Goal: Task Accomplishment & Management: Manage account settings

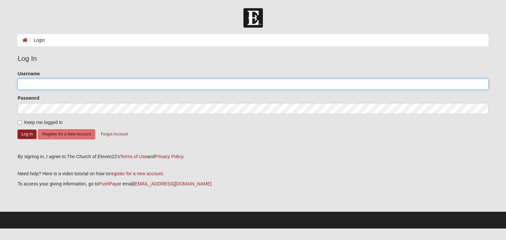
type input "aschamp"
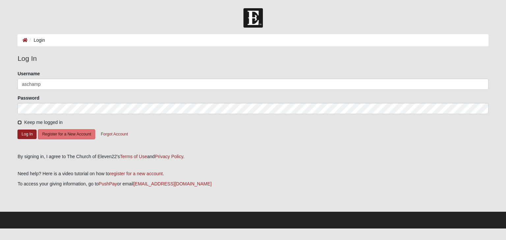
click at [21, 122] on input "Keep me logged in" at bounding box center [19, 123] width 4 height 4
checkbox input "true"
click at [25, 136] on button "Log In" at bounding box center [26, 135] width 19 height 10
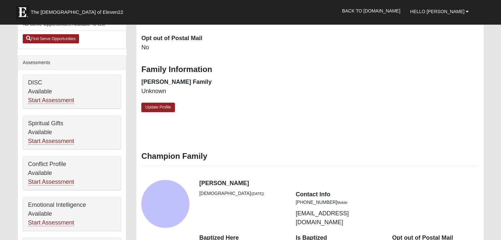
scroll to position [212, 0]
click at [167, 108] on link "Update Profile" at bounding box center [158, 108] width 34 height 10
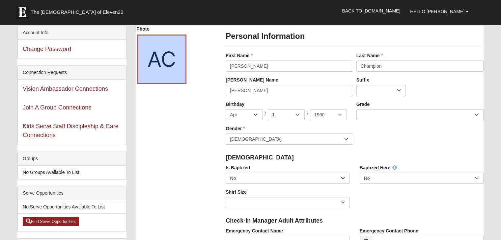
scroll to position [29, 0]
click at [339, 179] on select "No Yes" at bounding box center [288, 178] width 124 height 11
select select "True"
click at [226, 173] on select "No Yes" at bounding box center [288, 178] width 124 height 11
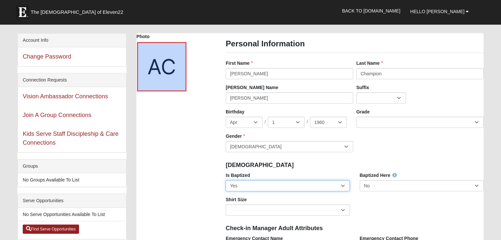
scroll to position [22, 0]
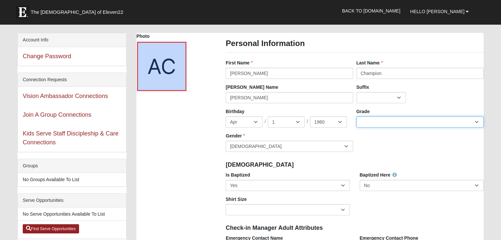
click at [474, 123] on select "K 1st 2nd 3rd 4th 5th 6th 7th 8th 9th 10th 11th 12th" at bounding box center [419, 122] width 127 height 11
click at [471, 165] on h4 "Baptism" at bounding box center [355, 165] width 258 height 7
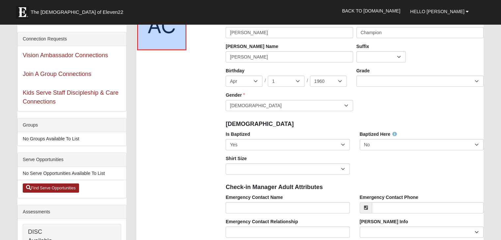
scroll to position [63, 0]
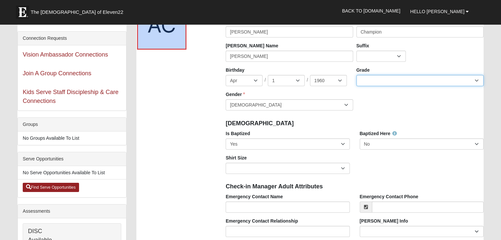
click at [473, 83] on select "K 1st 2nd 3rd 4th 5th 6th 7th 8th 9th 10th 11th 12th" at bounding box center [419, 80] width 127 height 11
click at [356, 75] on select "K 1st 2nd 3rd 4th 5th 6th 7th 8th 9th 10th 11th 12th" at bounding box center [419, 80] width 127 height 11
click at [478, 82] on select "K 1st 2nd 3rd 4th 5th 6th 7th 8th 9th 10th 11th 12th" at bounding box center [419, 80] width 127 height 11
select select "0"
click at [356, 75] on select "K 1st 2nd 3rd 4th 5th 6th 7th 8th 9th 10th 11th 12th" at bounding box center [419, 80] width 127 height 11
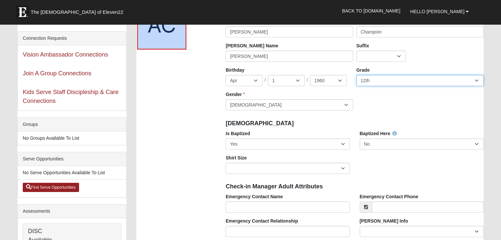
click at [475, 83] on select "K 1st 2nd 3rd 4th 5th 6th 7th 8th 9th 10th 11th 12th" at bounding box center [419, 80] width 127 height 11
click at [356, 75] on select "K 1st 2nd 3rd 4th 5th 6th 7th 8th 9th 10th 11th 12th" at bounding box center [419, 80] width 127 height 11
click at [478, 82] on select "K 1st 2nd 3rd 4th 5th 6th 7th 8th 9th 10th 11th 12th" at bounding box center [419, 80] width 127 height 11
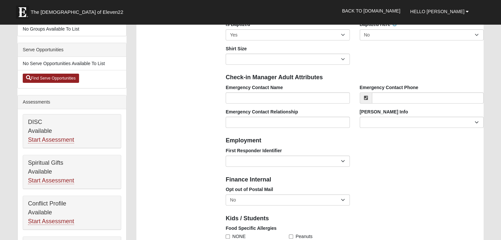
scroll to position [174, 0]
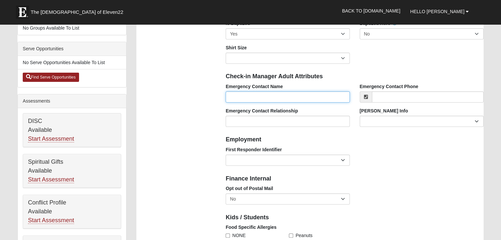
click at [237, 99] on input "Emergency Contact Name" at bounding box center [288, 97] width 124 height 11
type input "[PERSON_NAME]"
click at [370, 98] on span at bounding box center [366, 97] width 12 height 11
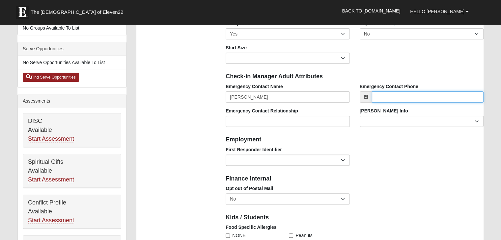
click at [377, 98] on input "Emergency Contact Phone" at bounding box center [428, 97] width 112 height 11
type input "[PHONE_NUMBER]"
type input "Apt 5213"
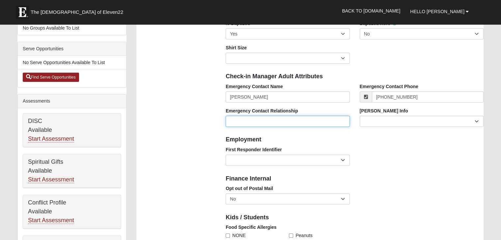
click at [289, 120] on input "Emergency Contact Relationship" at bounding box center [288, 121] width 124 height 11
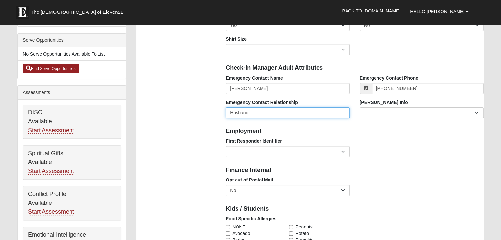
scroll to position [253, 0]
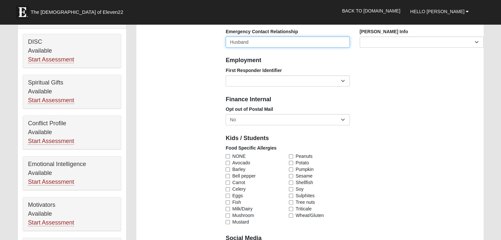
type input "Husband"
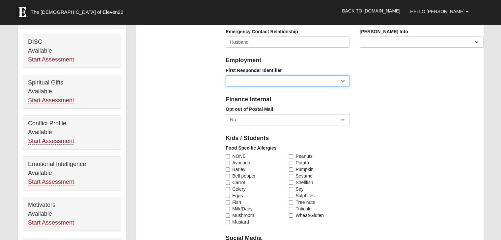
click at [340, 80] on select "EMT | Paramedic | Medical Firefighter | Fire Department Police Officer | Sherif…" at bounding box center [288, 80] width 124 height 11
click at [396, 150] on div "Food Specific Allergies NONE Avocado Barley Bell pepper Carrot Celery Eggs Fish…" at bounding box center [355, 188] width 268 height 86
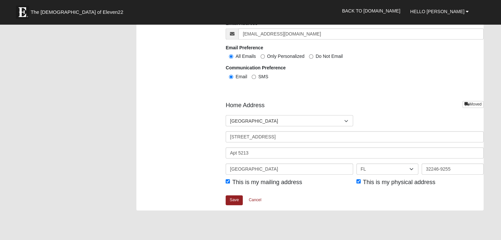
scroll to position [724, 0]
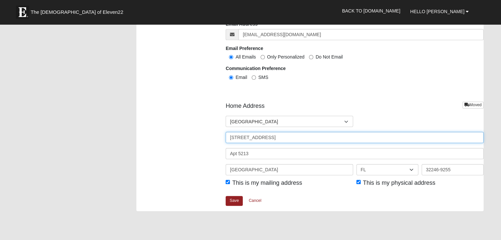
click at [323, 137] on input "9825 Gate Pkwy N Apt 5213" at bounding box center [355, 137] width 258 height 11
type input "9"
type input "100 Mossy Pne Ln"
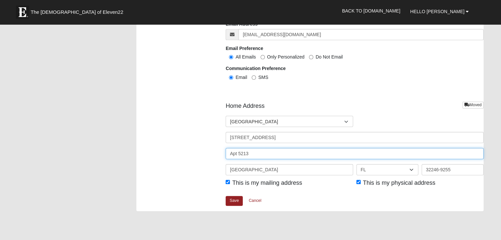
click at [274, 154] on input "Apt 5213" at bounding box center [355, 153] width 258 height 11
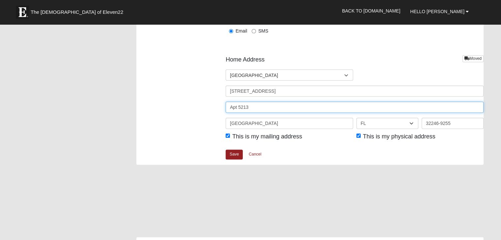
scroll to position [782, 0]
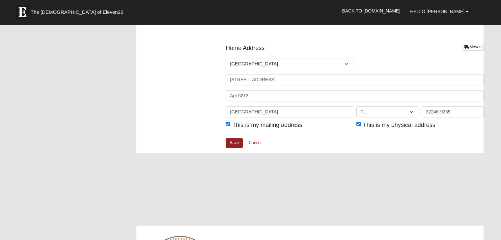
click at [273, 123] on span "This is my mailing address" at bounding box center [267, 125] width 70 height 7
click at [230, 123] on input "This is my mailing address" at bounding box center [228, 124] width 4 height 4
checkbox input "false"
click at [275, 111] on input "Jacksonville" at bounding box center [289, 111] width 127 height 11
type input "J"
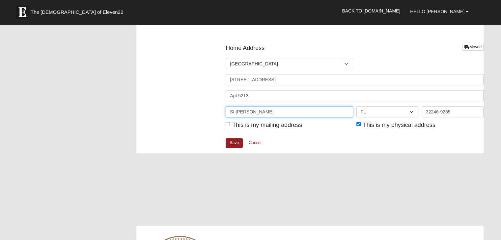
type input "St Johns"
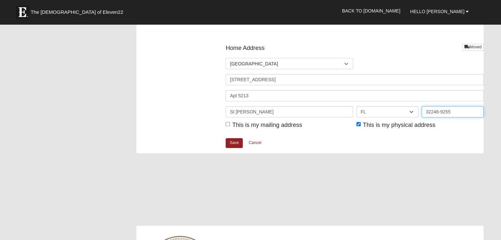
click at [467, 112] on input "32246-9255" at bounding box center [452, 111] width 62 height 11
type input "32259"
click at [374, 125] on span "This is my physical address" at bounding box center [399, 125] width 72 height 7
click at [361, 125] on input "This is my physical address" at bounding box center [358, 124] width 4 height 4
click at [374, 125] on span "This is my physical address" at bounding box center [399, 125] width 72 height 7
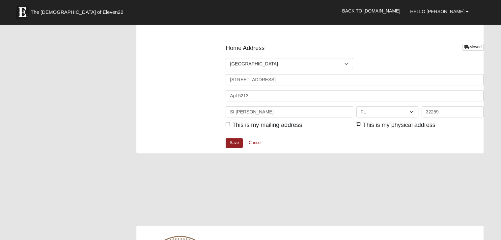
click at [361, 125] on input "This is my physical address" at bounding box center [358, 124] width 4 height 4
checkbox input "true"
click at [233, 144] on link "Save" at bounding box center [234, 143] width 17 height 10
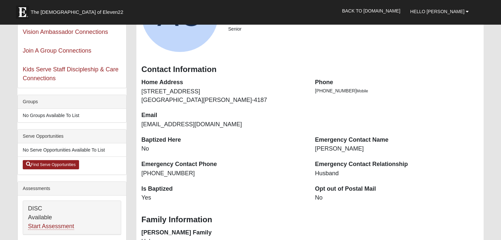
scroll to position [86, 0]
click at [192, 83] on dt "Home Address" at bounding box center [223, 82] width 164 height 9
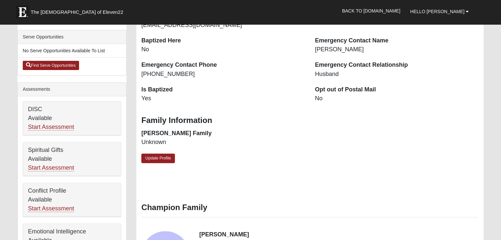
scroll to position [186, 0]
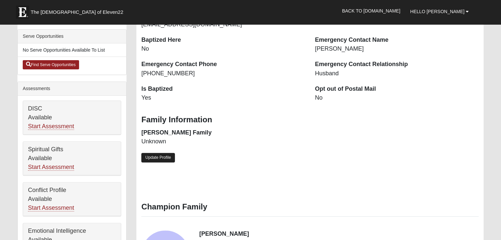
click at [166, 157] on link "Update Profile" at bounding box center [158, 158] width 34 height 10
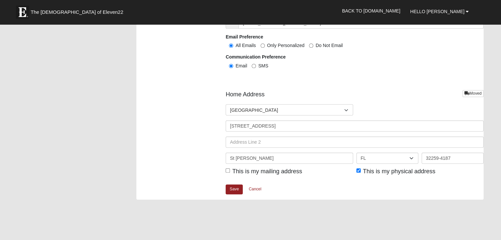
scroll to position [735, 0]
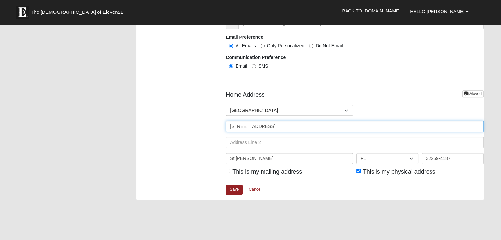
click at [317, 127] on input "100 Mossy Pine Ln Apt 5213" at bounding box center [355, 126] width 258 height 11
type input "100 Mossy Pine Ln"
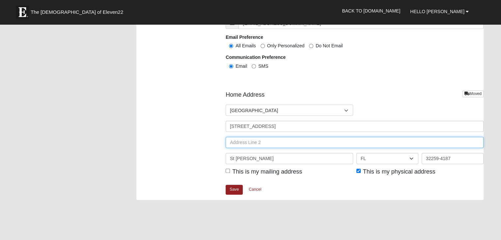
click at [236, 144] on input "text" at bounding box center [355, 142] width 258 height 11
type input "Apt 1303"
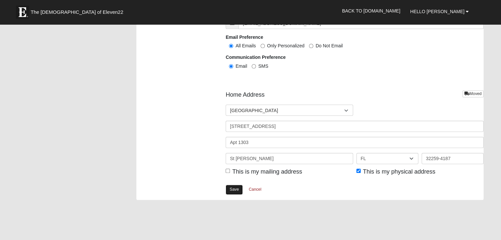
click at [232, 190] on link "Save" at bounding box center [234, 190] width 17 height 10
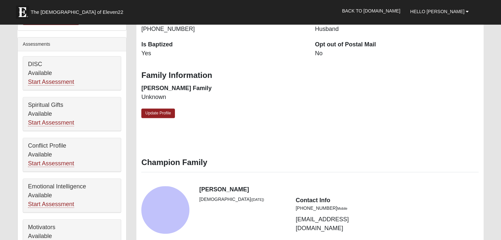
scroll to position [230, 0]
click at [167, 113] on link "Update Profile" at bounding box center [158, 114] width 34 height 10
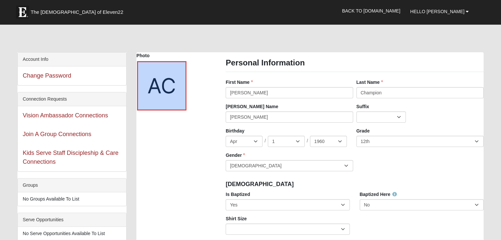
scroll to position [2, 0]
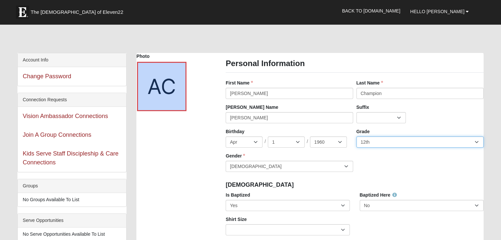
click at [475, 143] on select "K 1st 2nd 3rd 4th 5th 6th 7th 8th 9th 10th 11th 12th" at bounding box center [419, 142] width 127 height 11
select select
click at [356, 137] on select "K 1st 2nd 3rd 4th 5th 6th 7th 8th 9th 10th 11th 12th" at bounding box center [419, 142] width 127 height 11
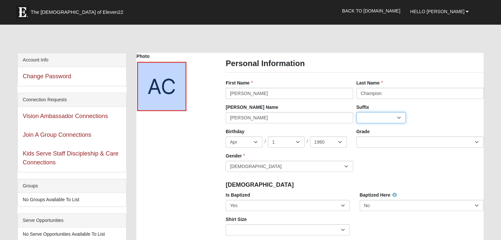
click at [405, 121] on select "Jr. Sr. Ph.D. II III IV V VI MD" at bounding box center [380, 117] width 49 height 11
click at [442, 190] on div "Baptism" at bounding box center [355, 184] width 268 height 14
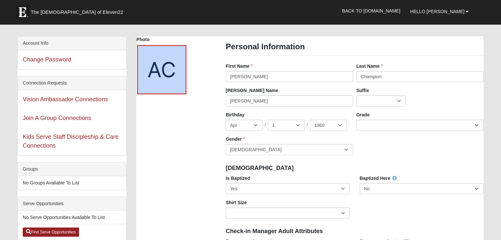
scroll to position [19, 0]
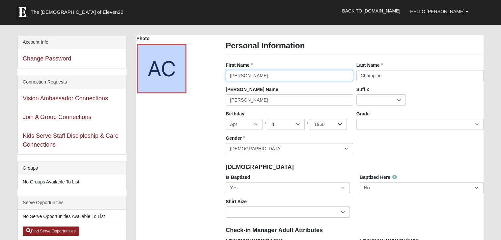
click at [259, 74] on input "Angie" at bounding box center [289, 75] width 127 height 11
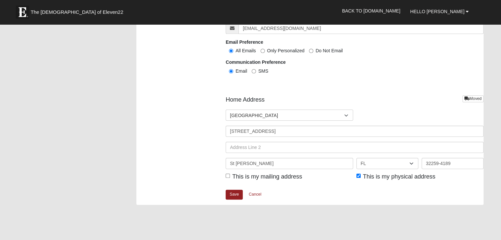
scroll to position [743, 0]
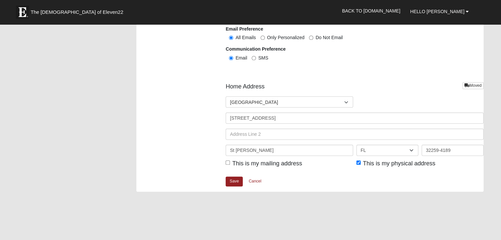
type input "Angela"
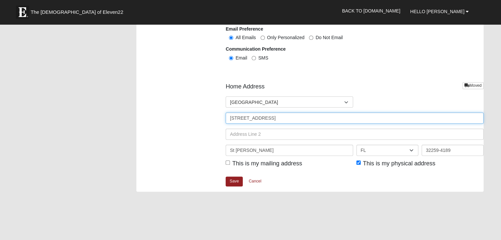
click at [313, 118] on input "[STREET_ADDRESS]" at bounding box center [355, 118] width 258 height 11
type input "100 Mossy Pine Ln"
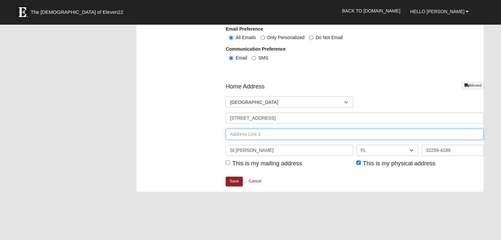
click at [249, 136] on input "text" at bounding box center [355, 134] width 258 height 11
type input "Apt 1303"
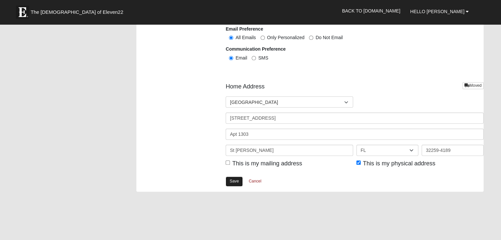
click at [238, 183] on link "Save" at bounding box center [234, 182] width 17 height 10
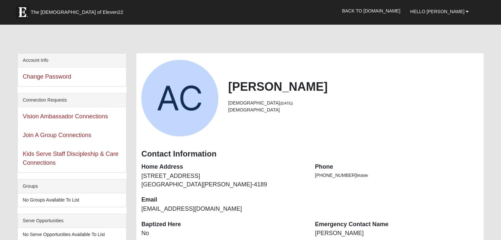
scroll to position [2, 0]
click at [47, 13] on span "The [DEMOGRAPHIC_DATA] of Eleven22" at bounding box center [77, 12] width 93 height 7
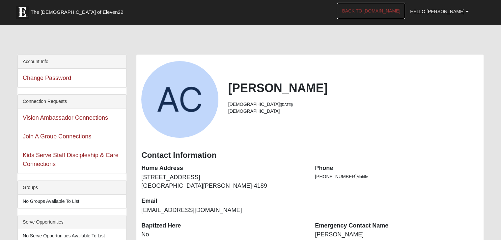
click at [395, 9] on link "Back to [DOMAIN_NAME]" at bounding box center [371, 11] width 68 height 16
